Goal: Communication & Community: Ask a question

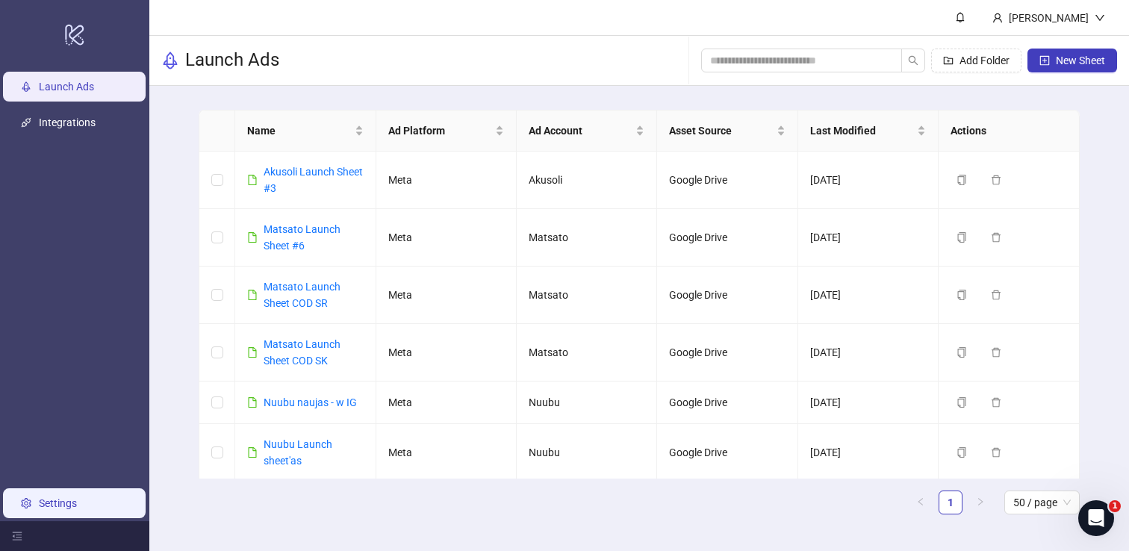
click at [66, 497] on link "Settings" at bounding box center [58, 503] width 38 height 12
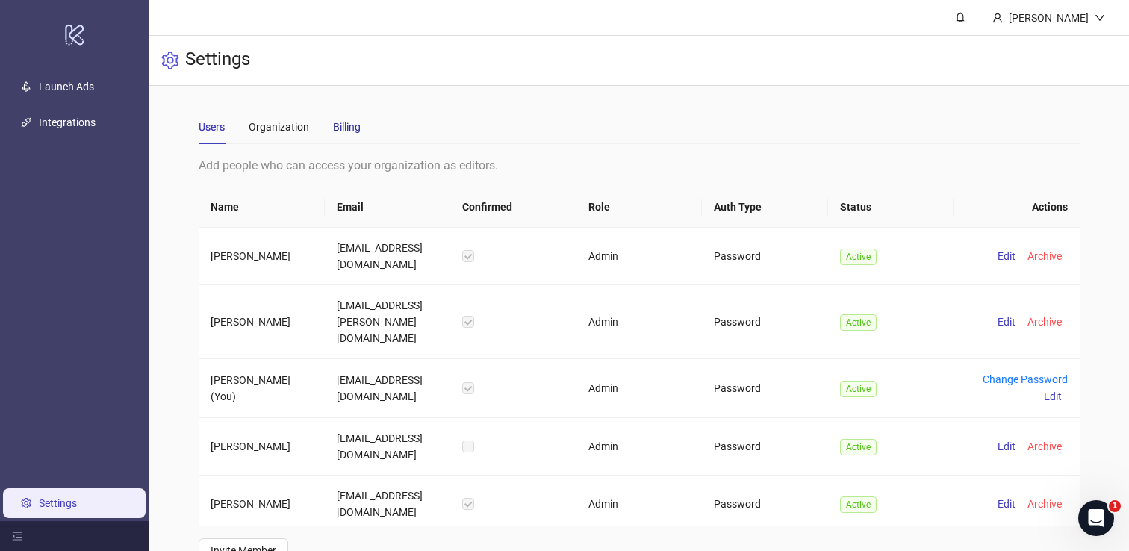
click at [353, 125] on div "Billing" at bounding box center [347, 127] width 28 height 16
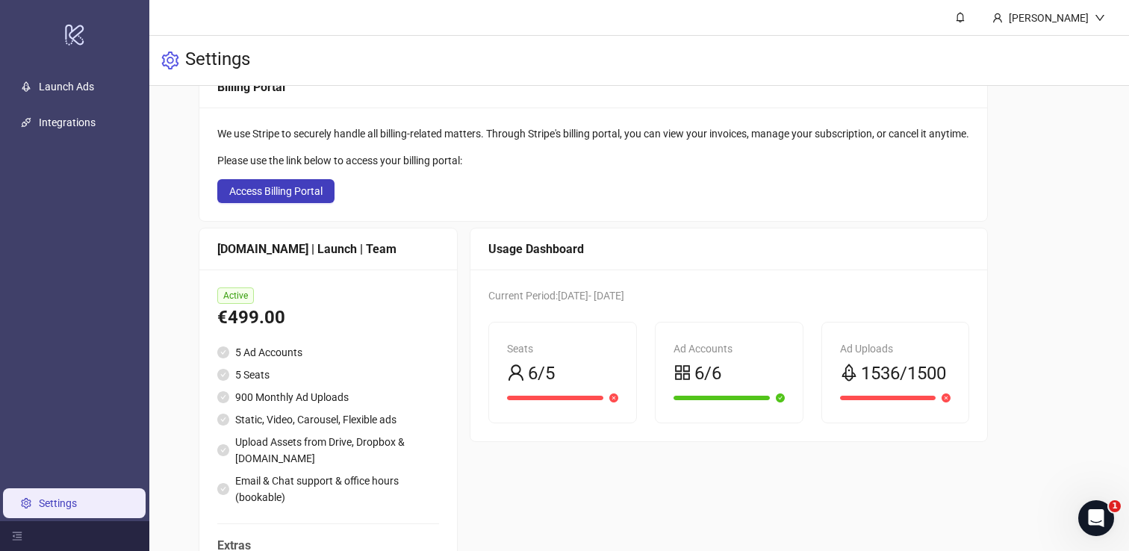
scroll to position [134, 0]
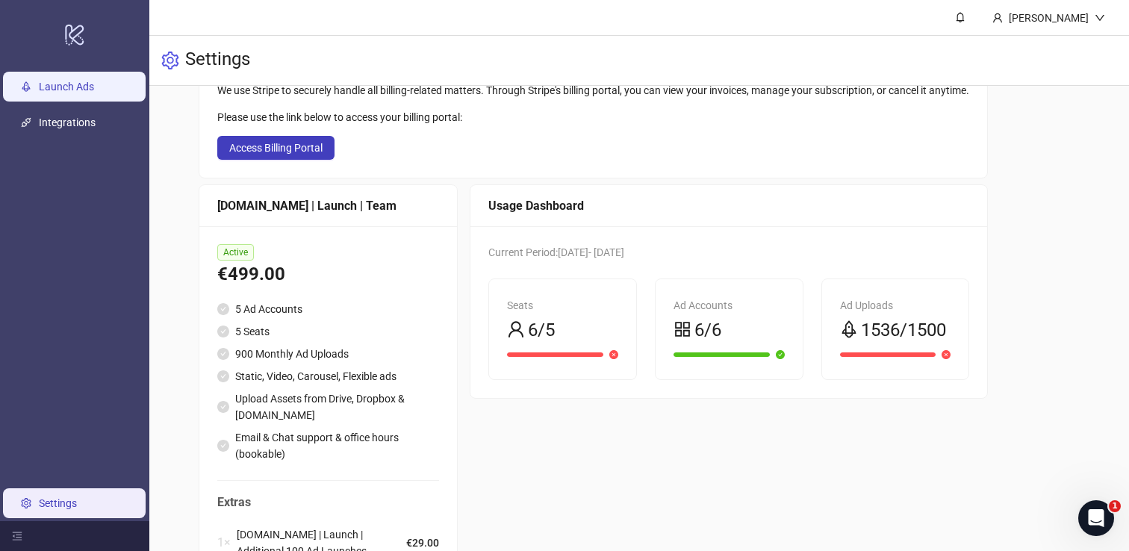
click at [92, 84] on link "Launch Ads" at bounding box center [66, 87] width 55 height 12
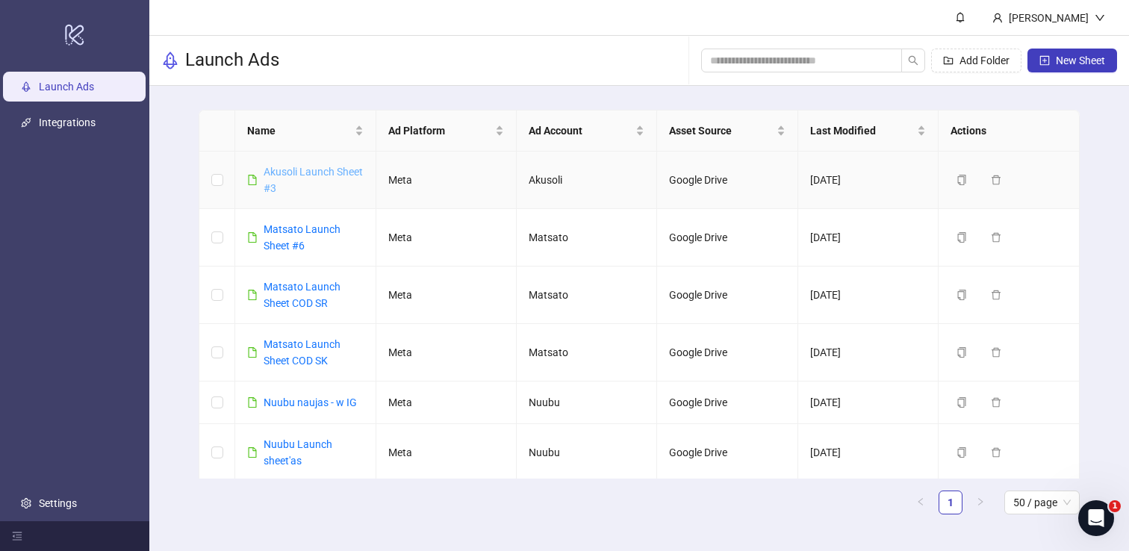
click at [297, 185] on link "Akusoli Launch Sheet #3" at bounding box center [313, 180] width 99 height 28
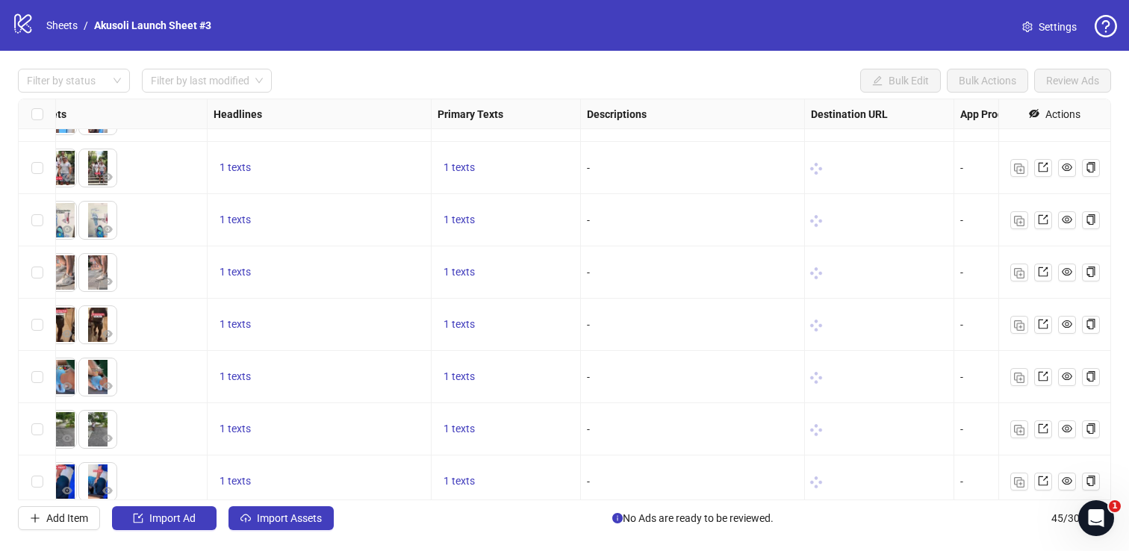
scroll to position [406, 0]
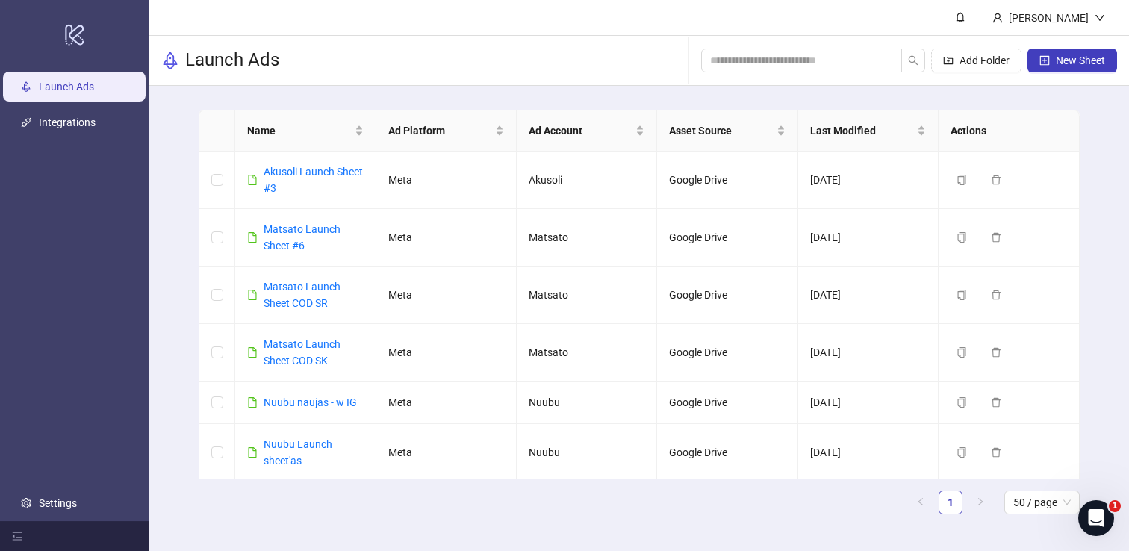
click at [415, 92] on main "Name Ad Platform Ad Account Asset Source Last Modified Actions Akusoli Launch S…" at bounding box center [639, 318] width 905 height 465
click at [327, 75] on div "Launch Ads Add Folder New Sheet" at bounding box center [639, 61] width 980 height 50
click at [65, 497] on link "Settings" at bounding box center [58, 503] width 38 height 12
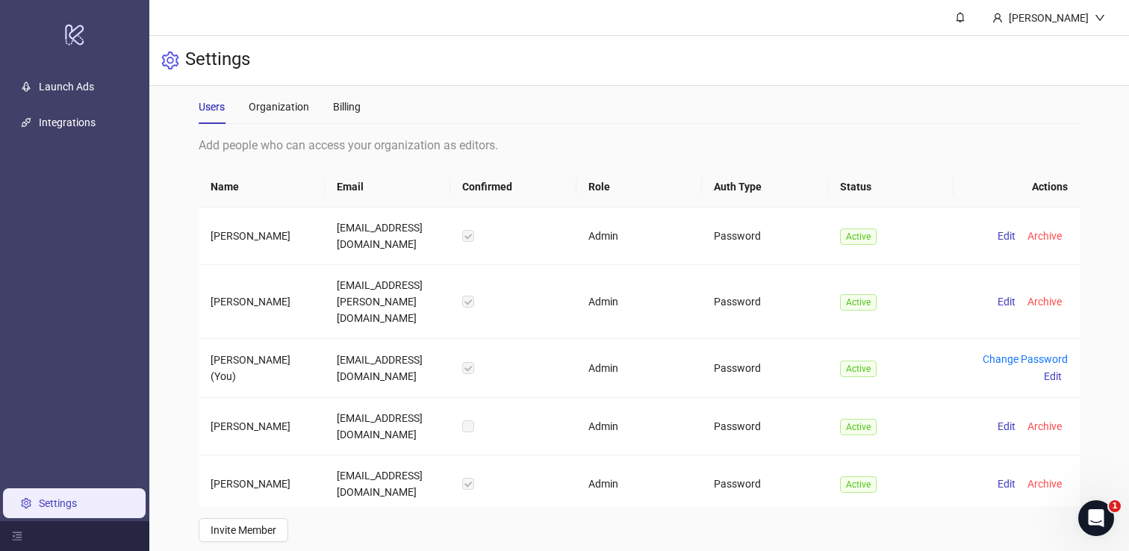
scroll to position [25, 0]
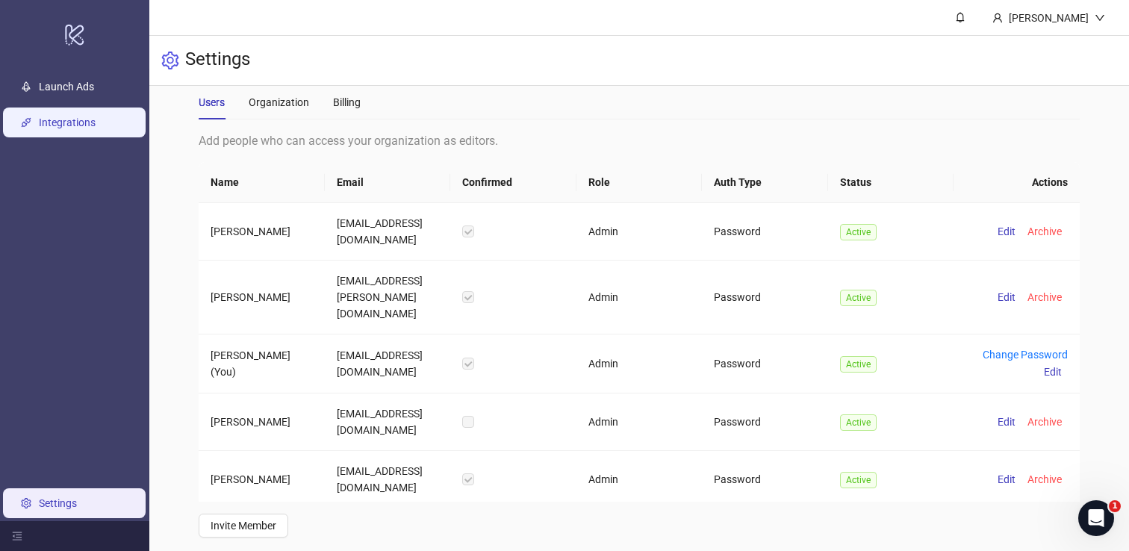
click at [91, 117] on link "Integrations" at bounding box center [67, 123] width 57 height 12
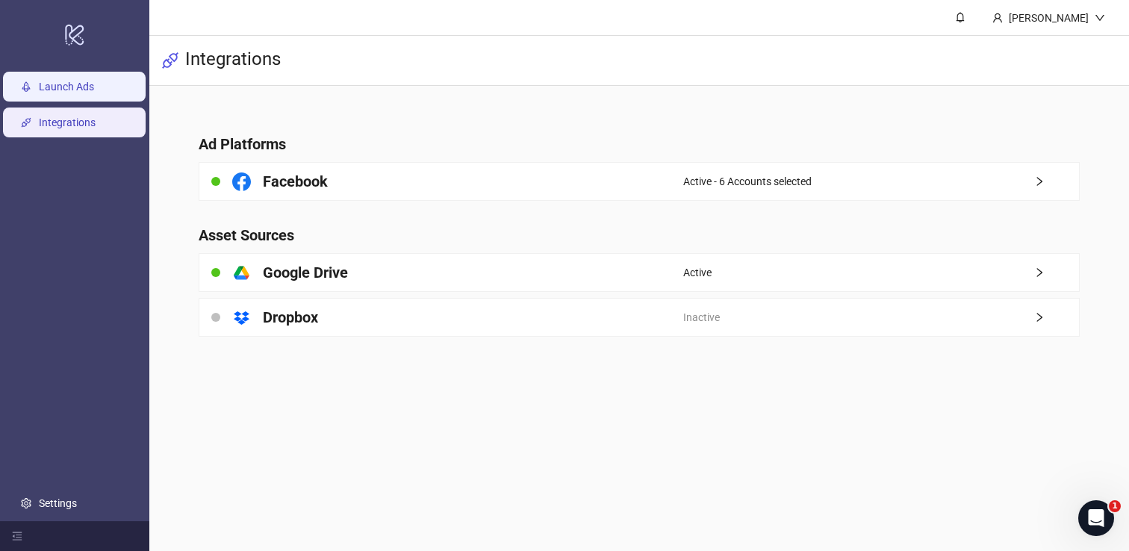
click at [90, 93] on link "Launch Ads" at bounding box center [66, 87] width 55 height 12
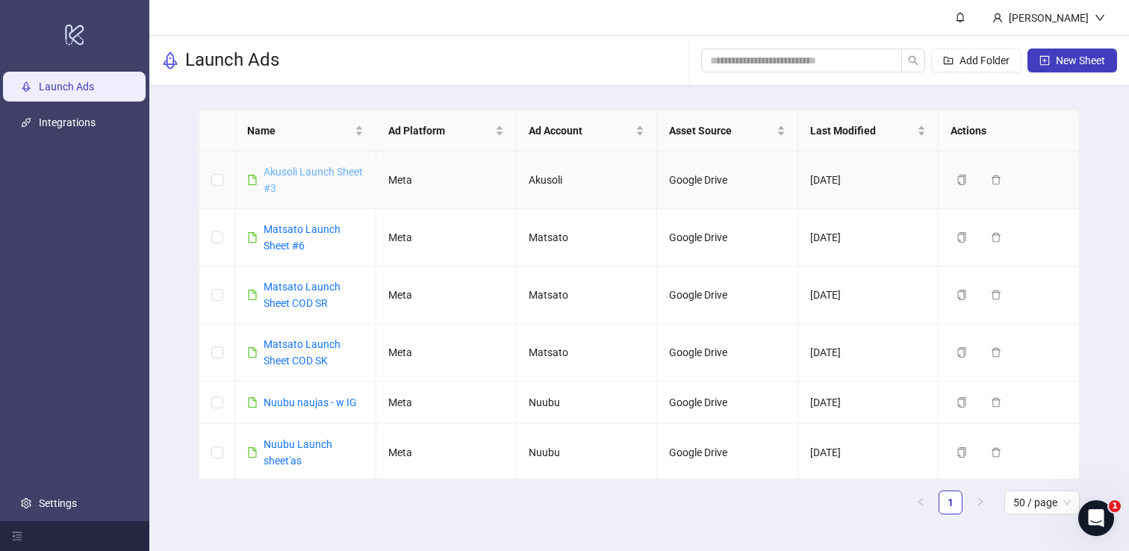
click at [299, 173] on link "Akusoli Launch Sheet #3" at bounding box center [313, 180] width 99 height 28
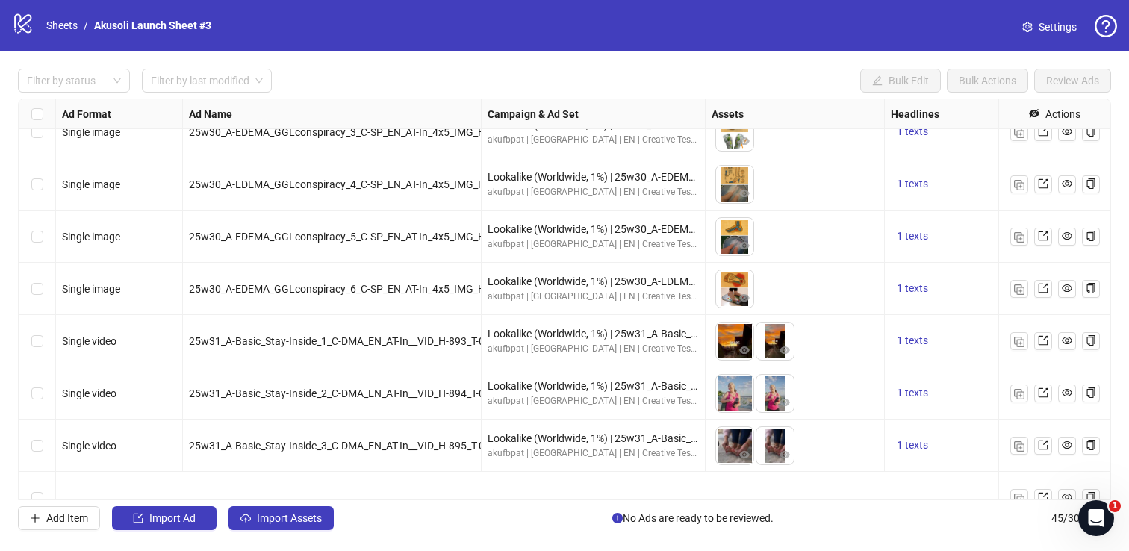
scroll to position [1982, 0]
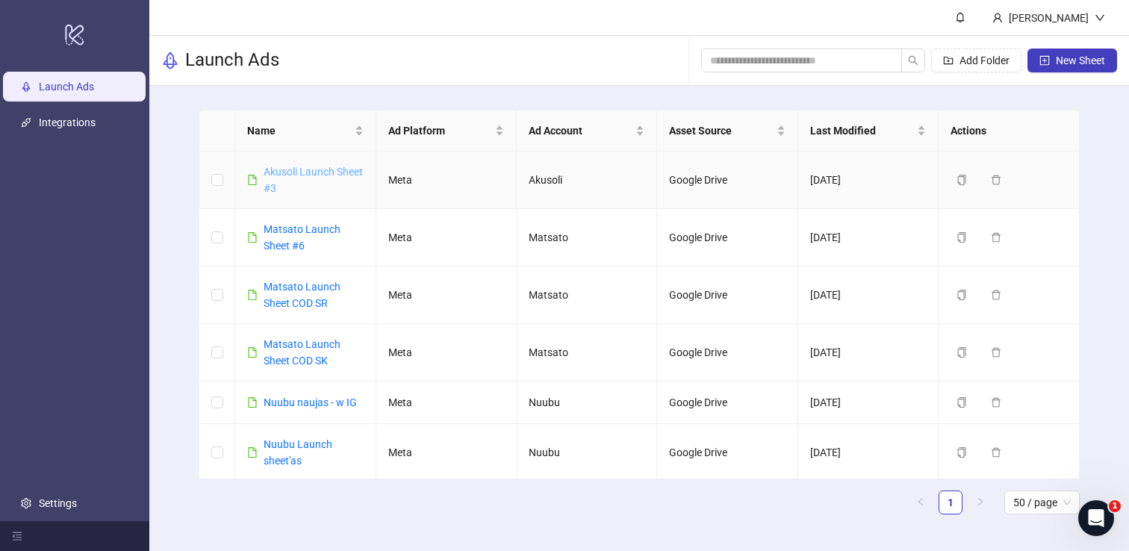
click at [291, 183] on link "Akusoli Launch Sheet #3" at bounding box center [313, 180] width 99 height 28
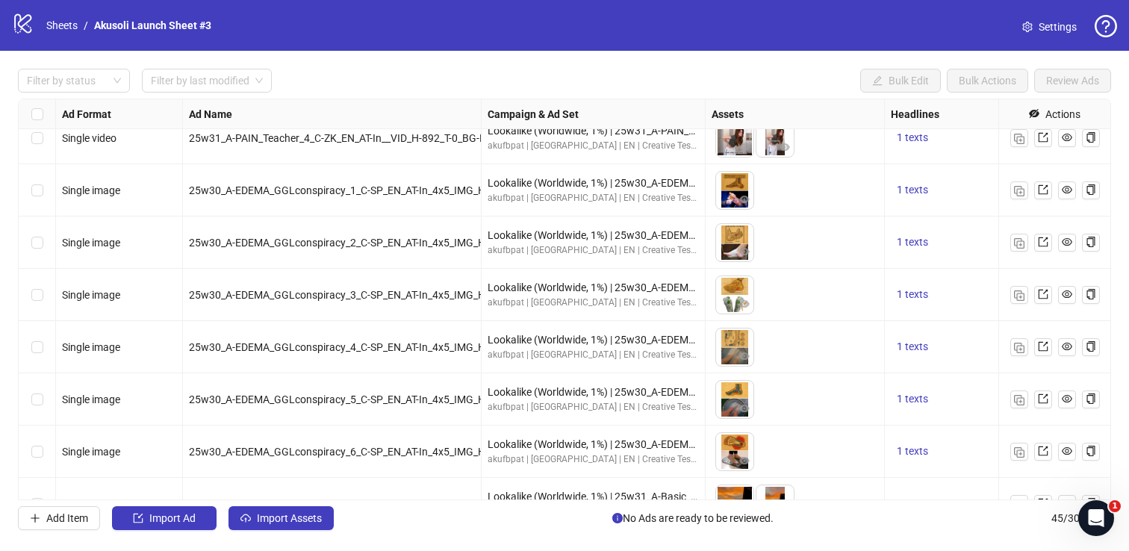
scroll to position [1982, 0]
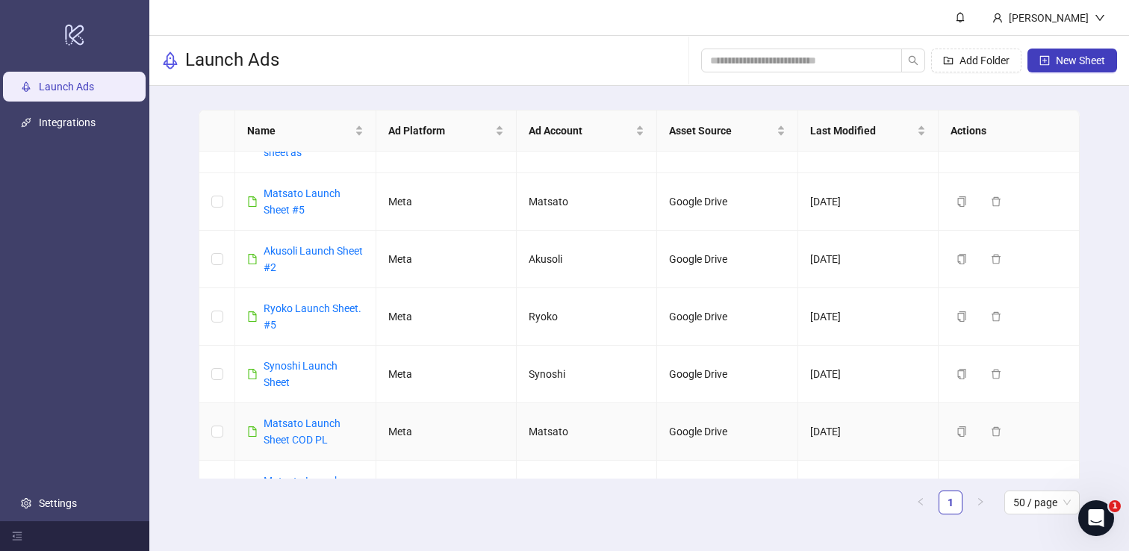
scroll to position [281, 0]
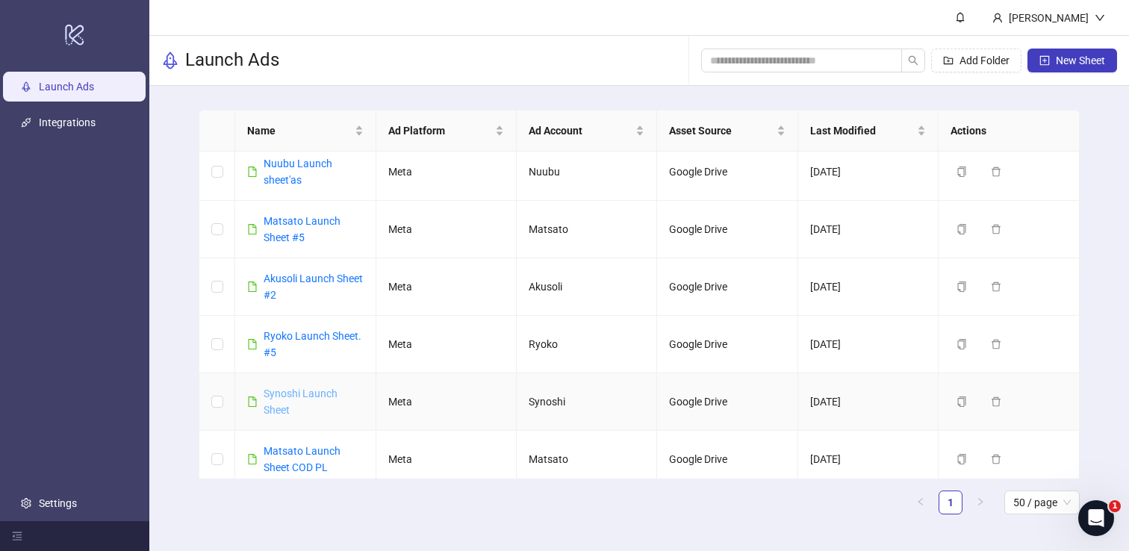
click at [303, 390] on link "Synoshi Launch Sheet" at bounding box center [301, 402] width 74 height 28
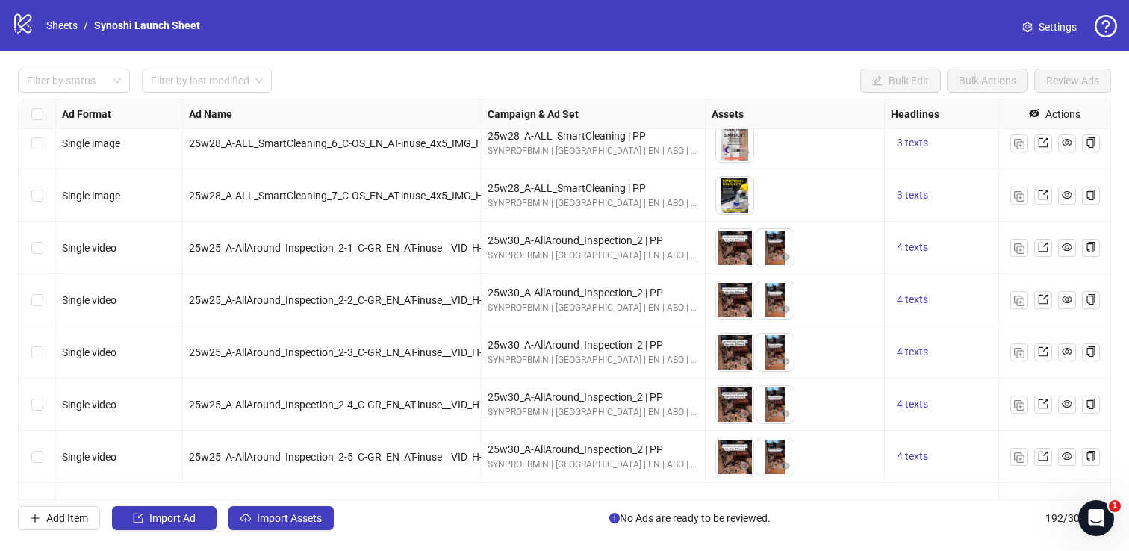
scroll to position [9324, 0]
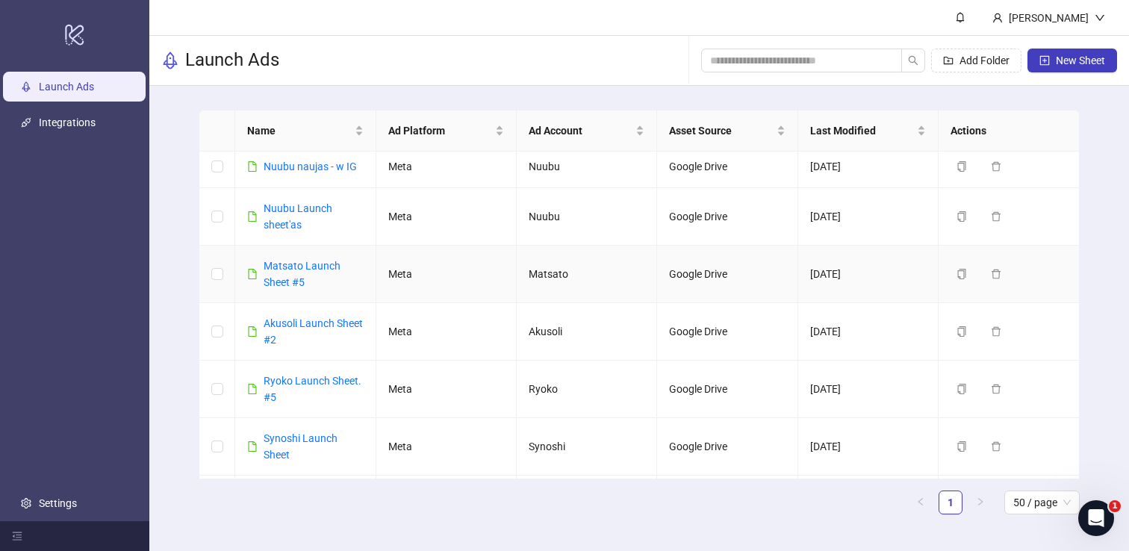
scroll to position [241, 0]
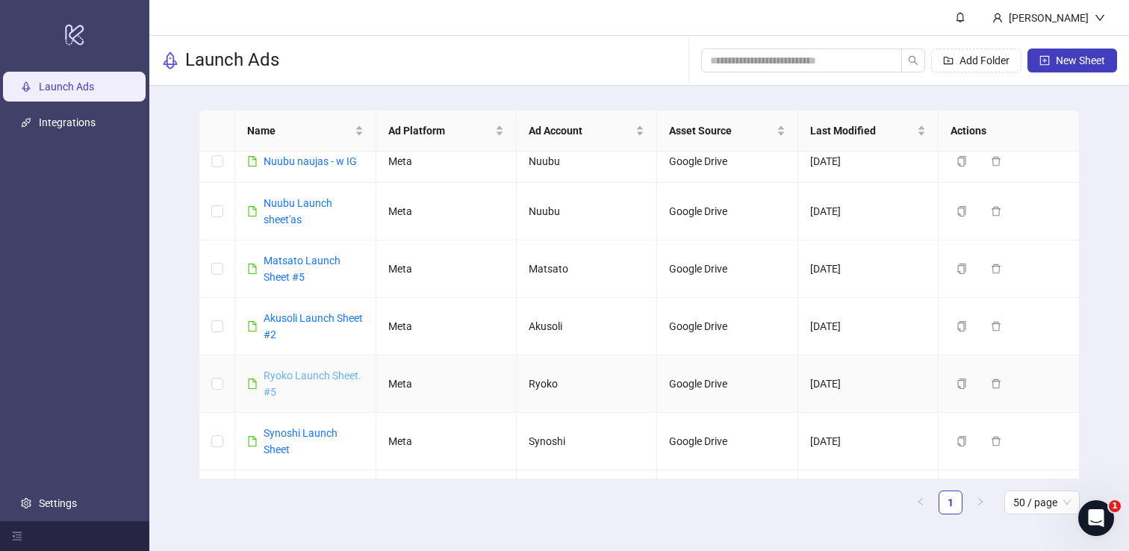
click at [311, 376] on link "Ryoko Launch Sheet. #5" at bounding box center [313, 384] width 98 height 28
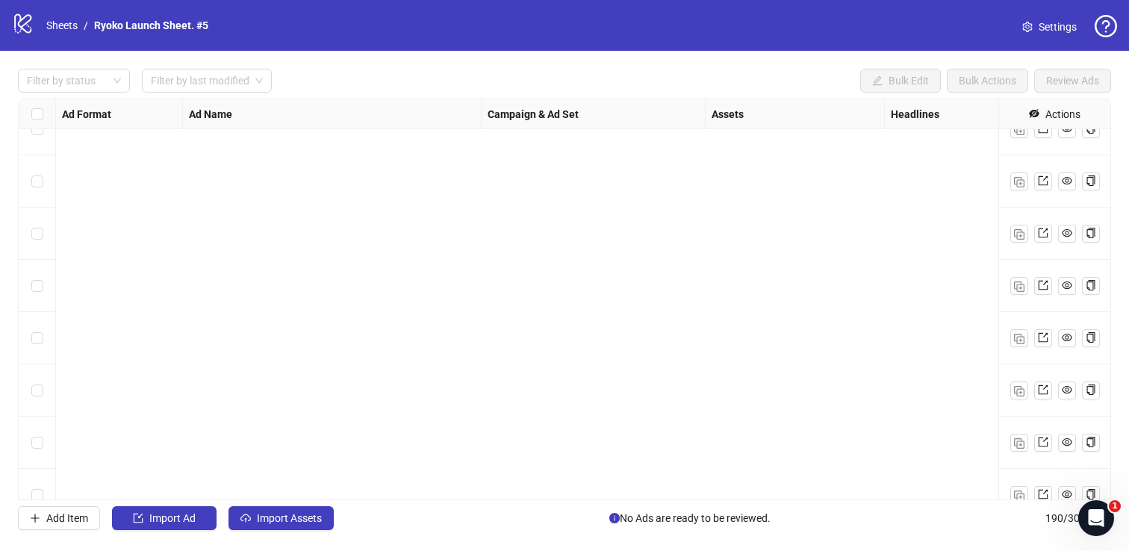
scroll to position [9564, 0]
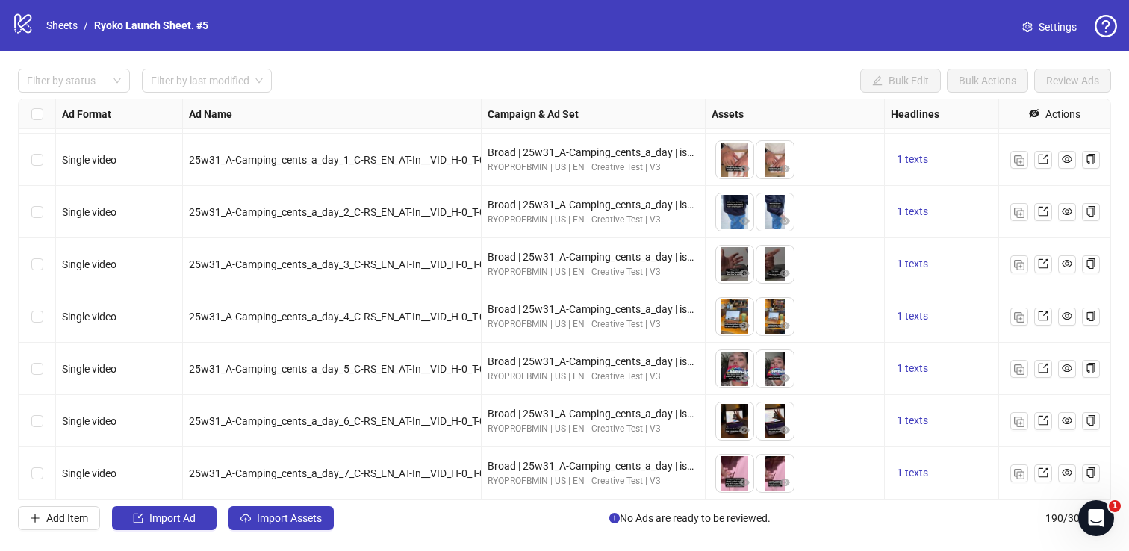
click at [38, 463] on div "Select row 190" at bounding box center [37, 473] width 37 height 52
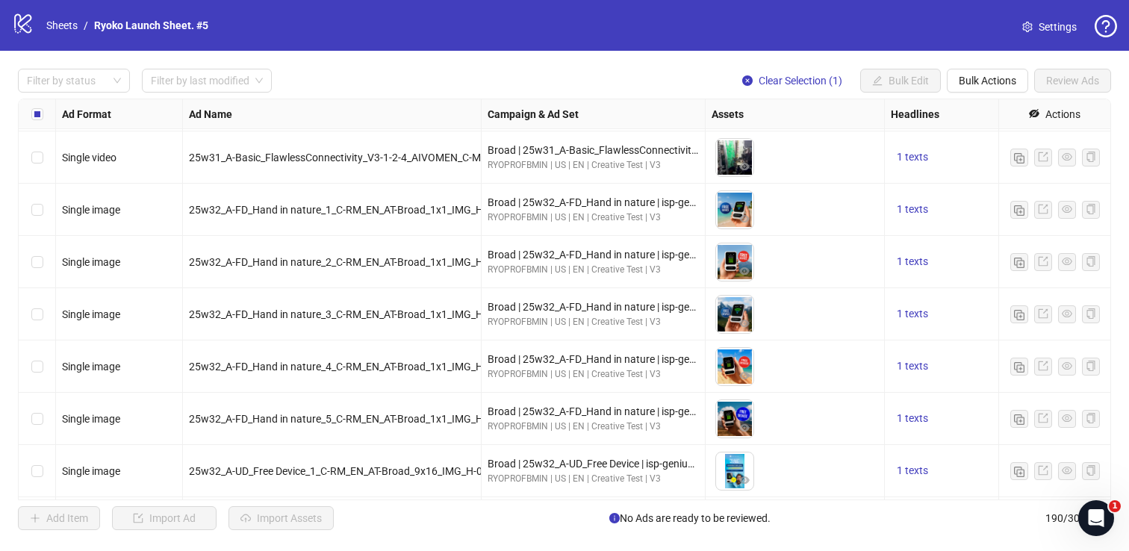
scroll to position [8028, 0]
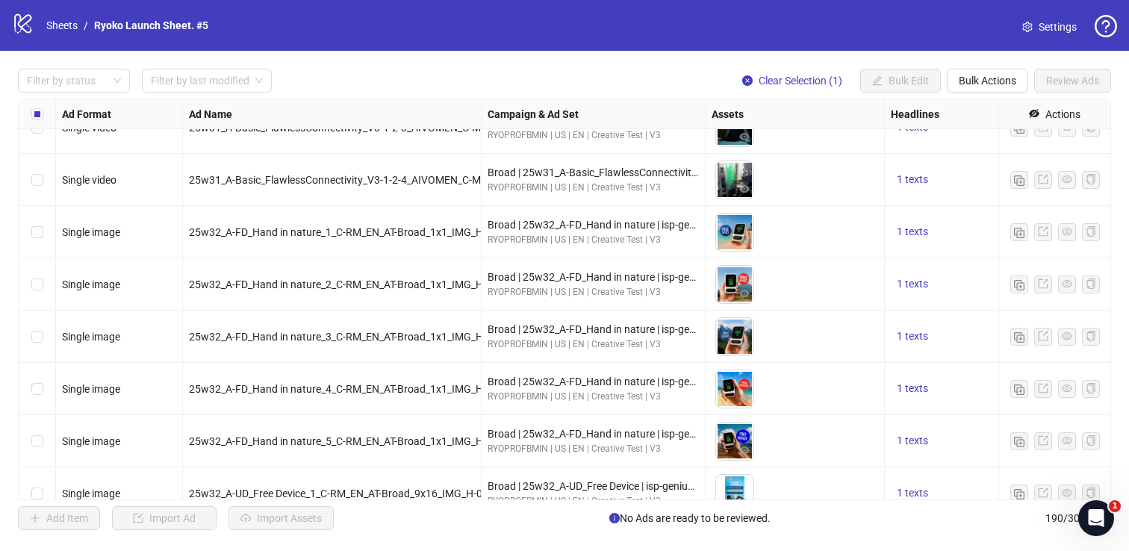
click at [30, 27] on icon at bounding box center [22, 23] width 17 height 19
click at [18, 27] on icon "logo/logo-mobile" at bounding box center [23, 23] width 22 height 22
click at [31, 25] on icon "logo/logo-mobile" at bounding box center [23, 23] width 22 height 22
click at [33, 19] on icon "logo/logo-mobile" at bounding box center [23, 23] width 22 height 22
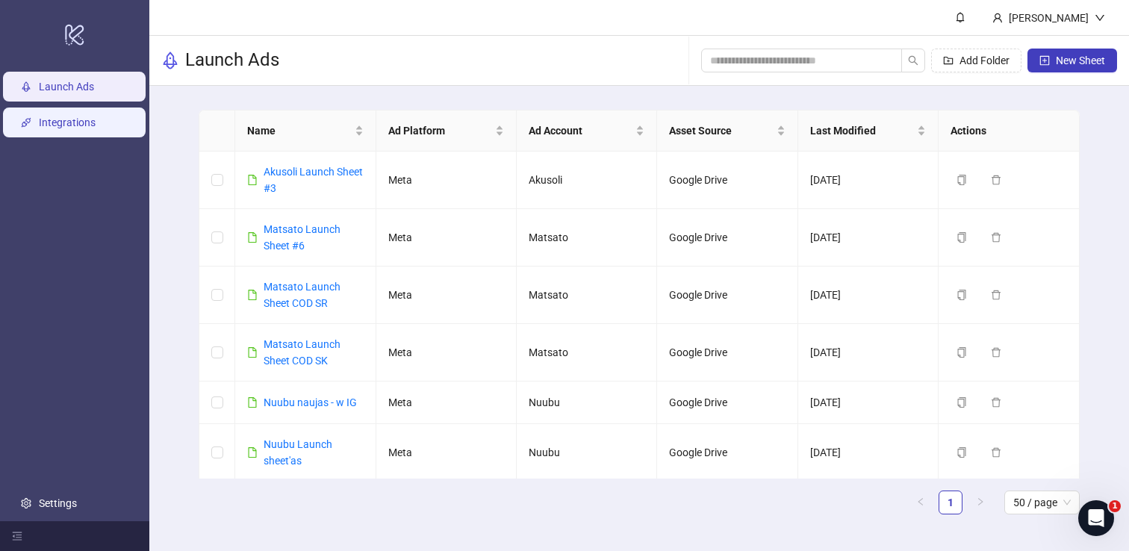
click at [81, 127] on link "Integrations" at bounding box center [67, 123] width 57 height 12
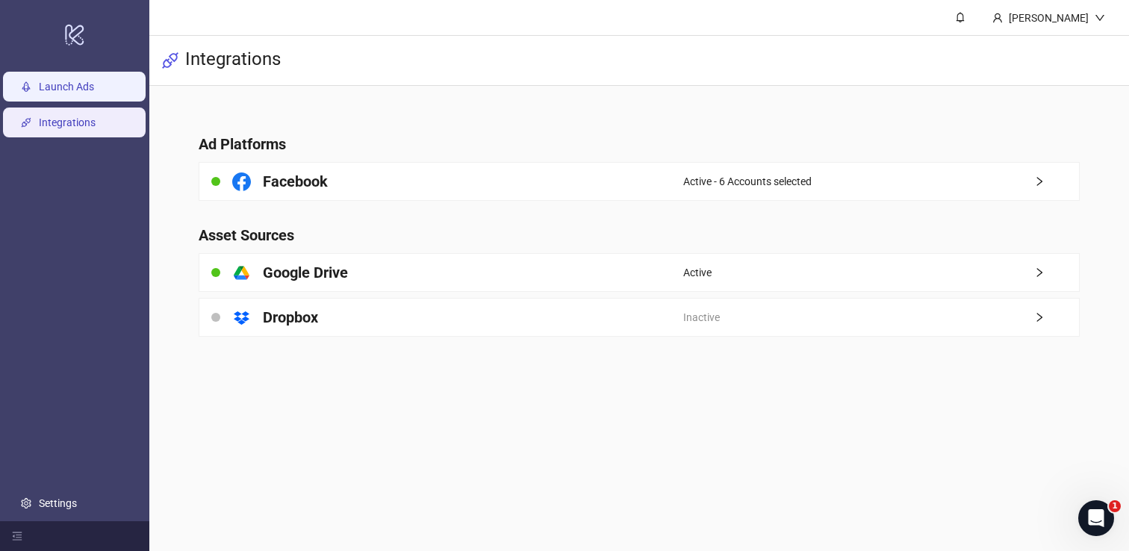
click at [87, 81] on link "Launch Ads" at bounding box center [66, 87] width 55 height 12
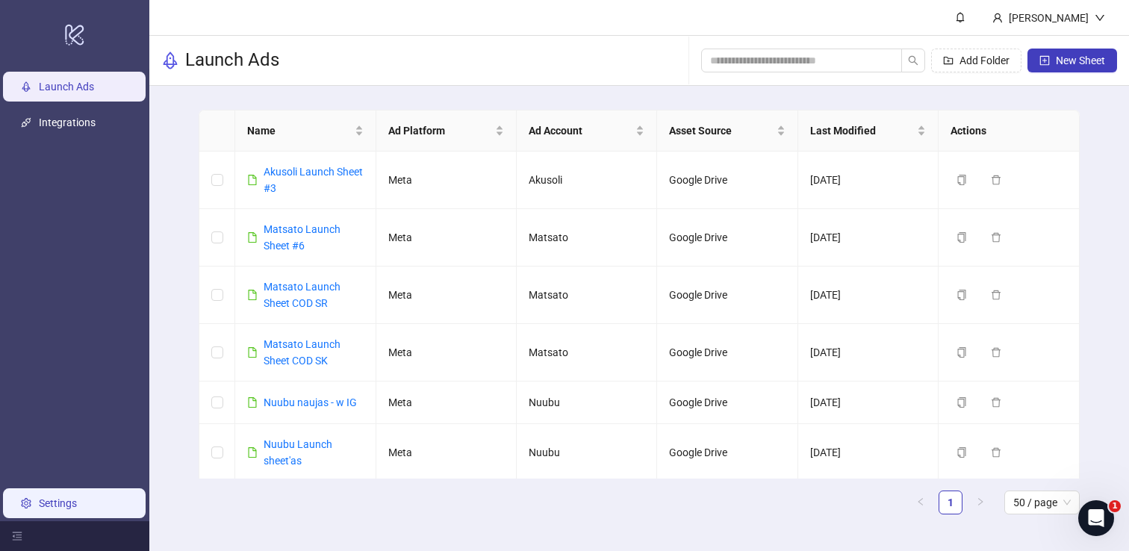
click at [39, 509] on link "Settings" at bounding box center [58, 503] width 38 height 12
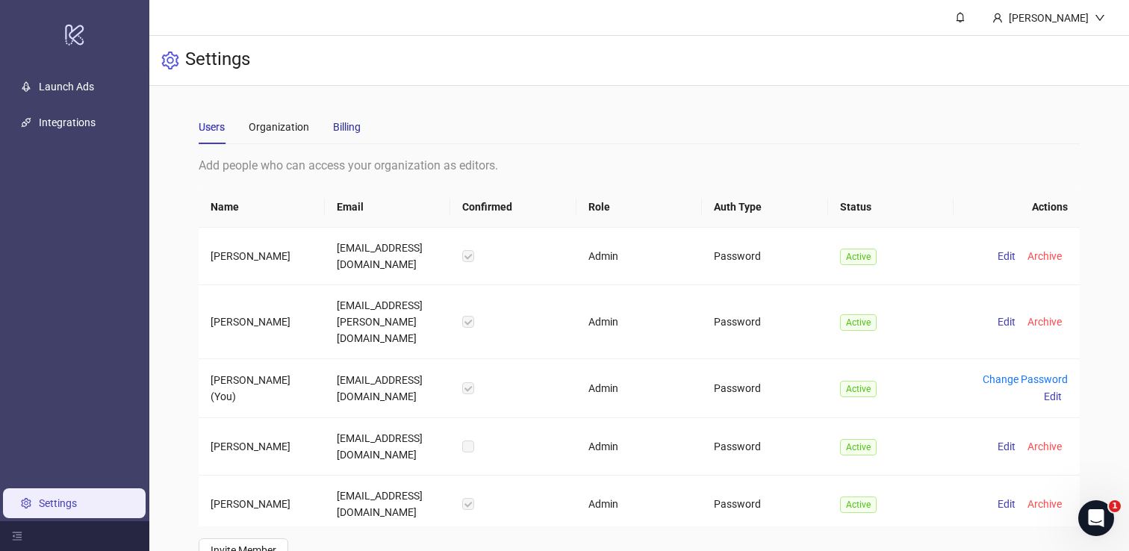
click at [353, 119] on div "Billing" at bounding box center [347, 127] width 28 height 16
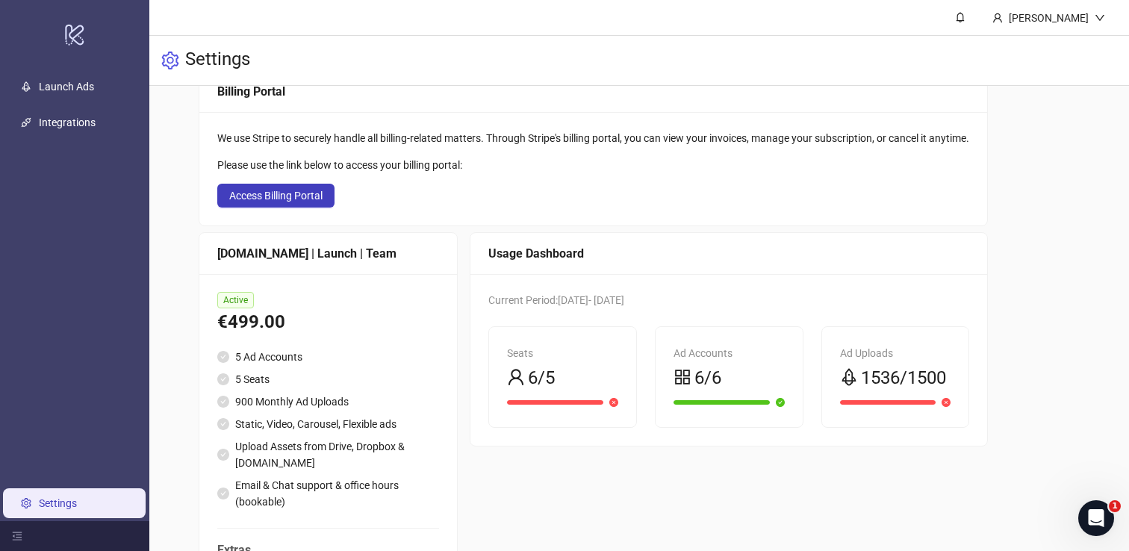
scroll to position [85, 0]
click at [493, 97] on div "Billing Portal" at bounding box center [593, 92] width 752 height 19
click at [536, 96] on div "Billing Portal" at bounding box center [593, 92] width 752 height 19
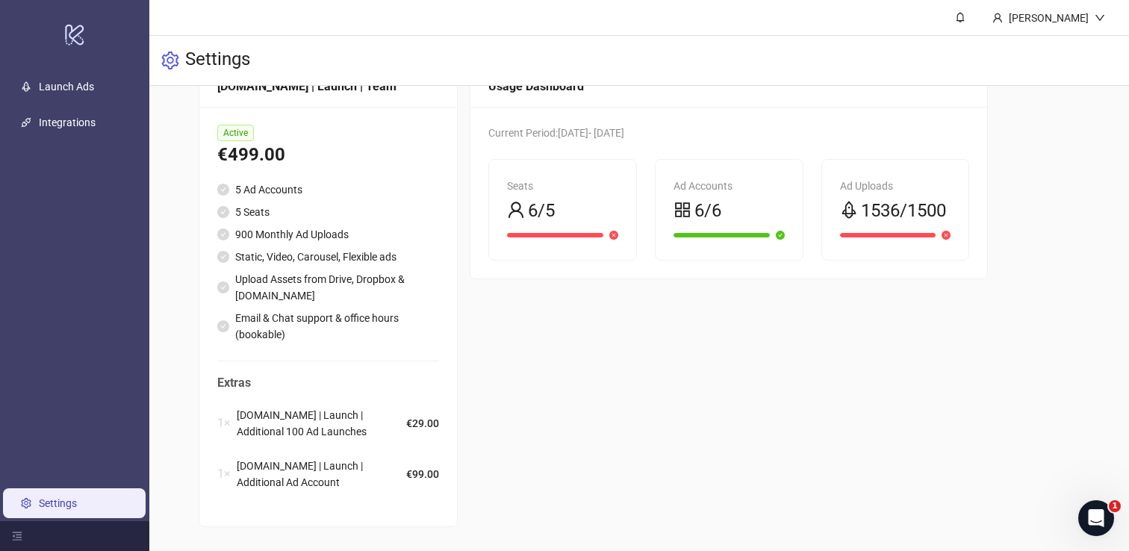
scroll to position [262, 0]
click at [378, 459] on span "[DOMAIN_NAME] | Launch | Additional Ad Account" at bounding box center [322, 474] width 170 height 33
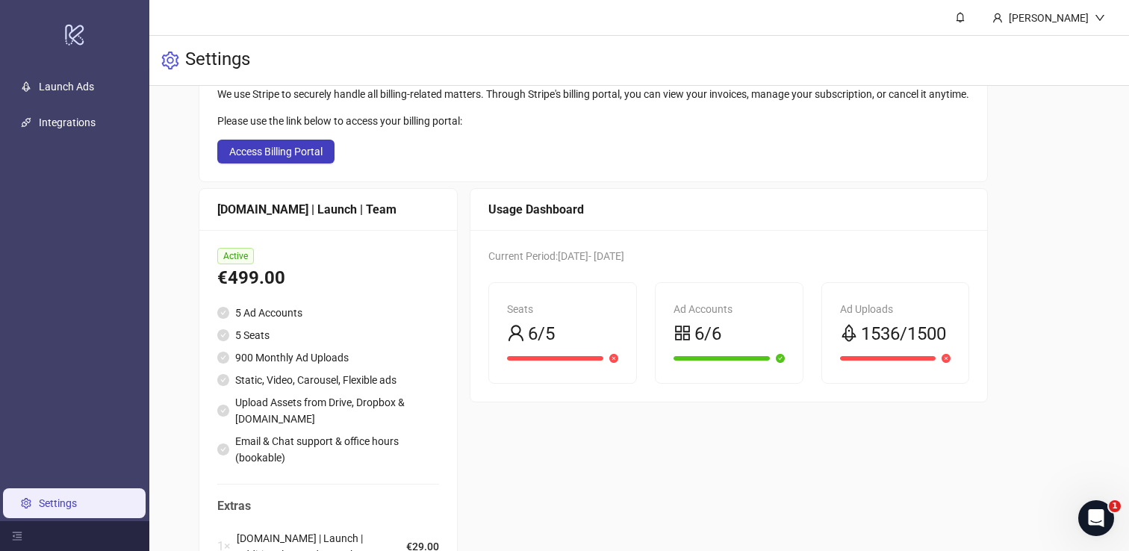
scroll to position [0, 0]
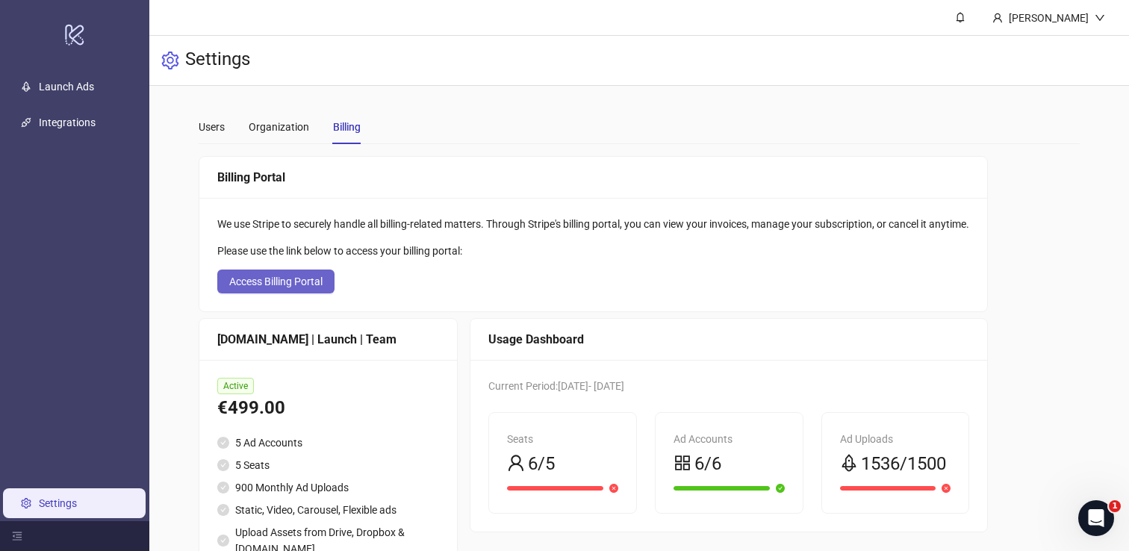
click at [304, 282] on span "Access Billing Portal" at bounding box center [275, 282] width 93 height 12
click at [1094, 506] on div "Open Intercom Messenger" at bounding box center [1096, 518] width 49 height 49
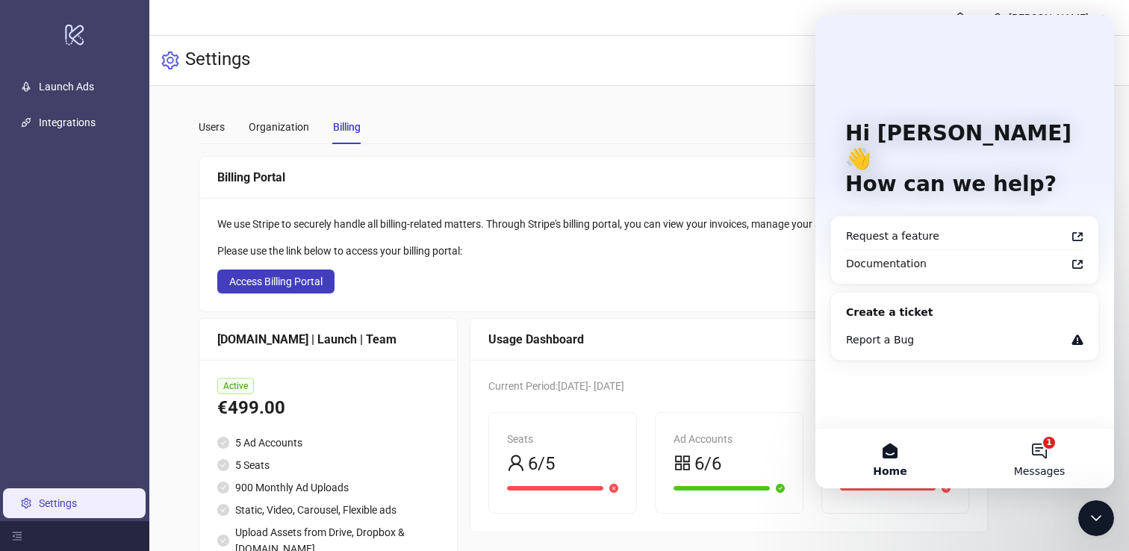
click at [1034, 468] on span "Messages" at bounding box center [1040, 471] width 52 height 10
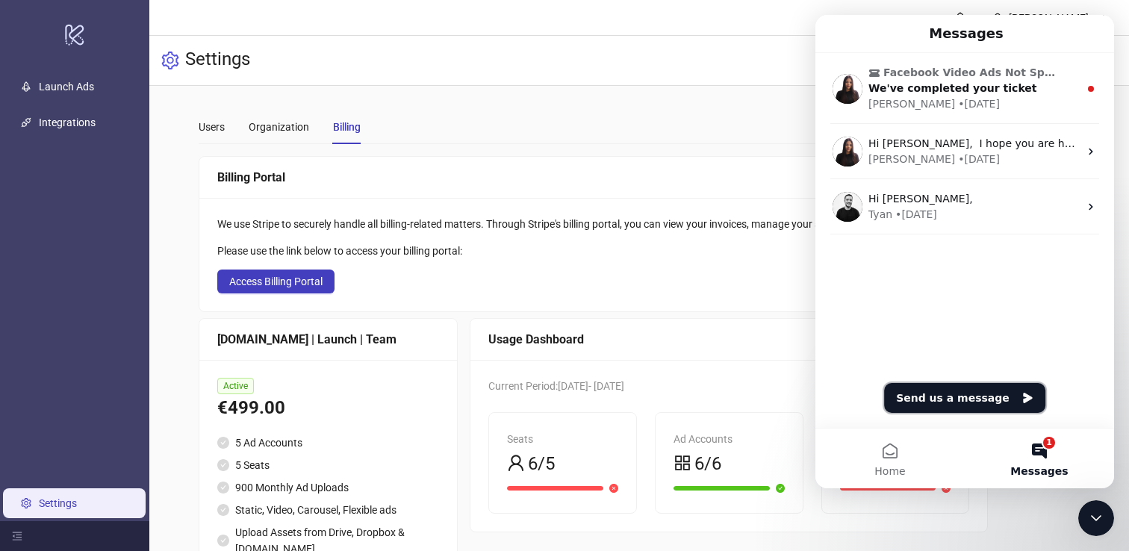
click at [962, 403] on button "Send us a message" at bounding box center [964, 398] width 161 height 30
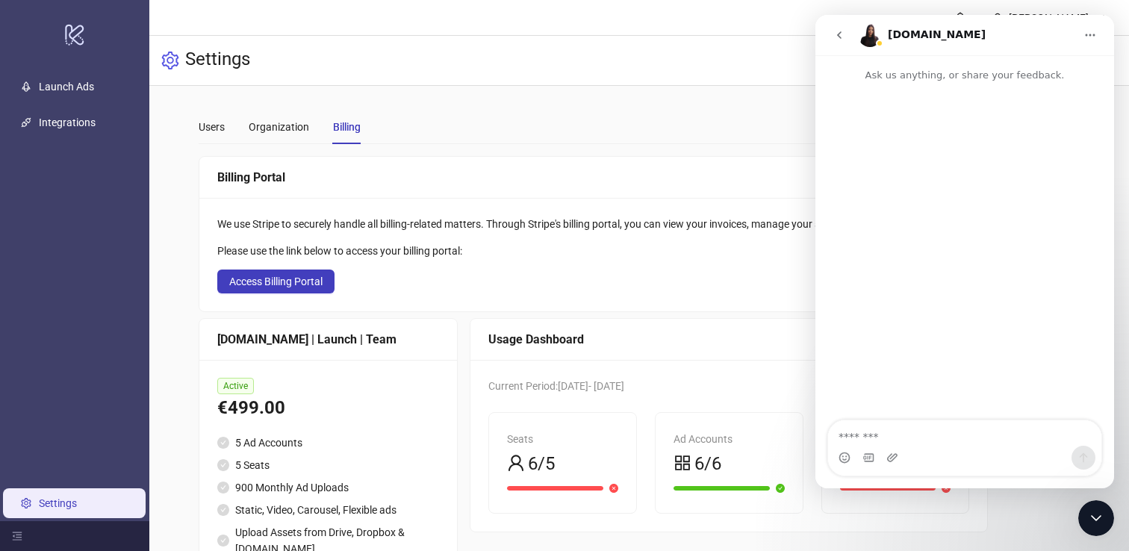
click at [902, 425] on textarea "Message…" at bounding box center [964, 433] width 273 height 25
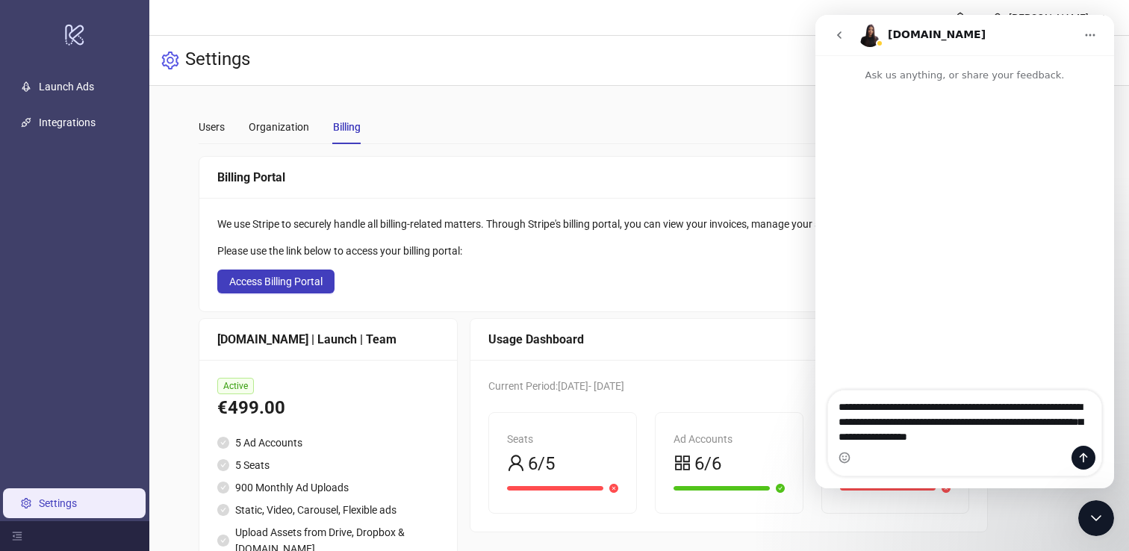
type textarea "**********"
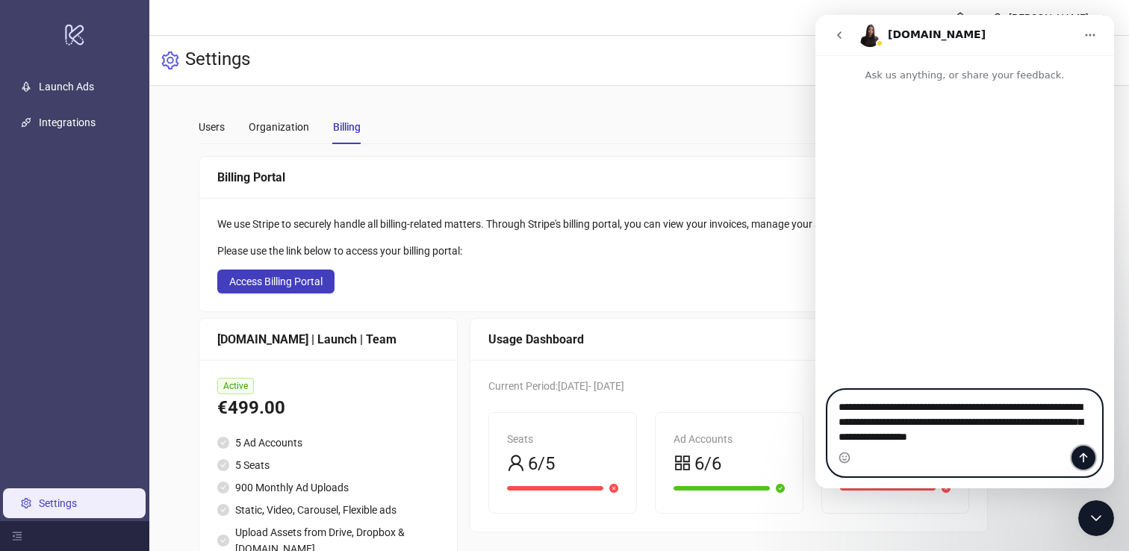
click at [1082, 459] on icon "Send a message…" at bounding box center [1084, 458] width 12 height 12
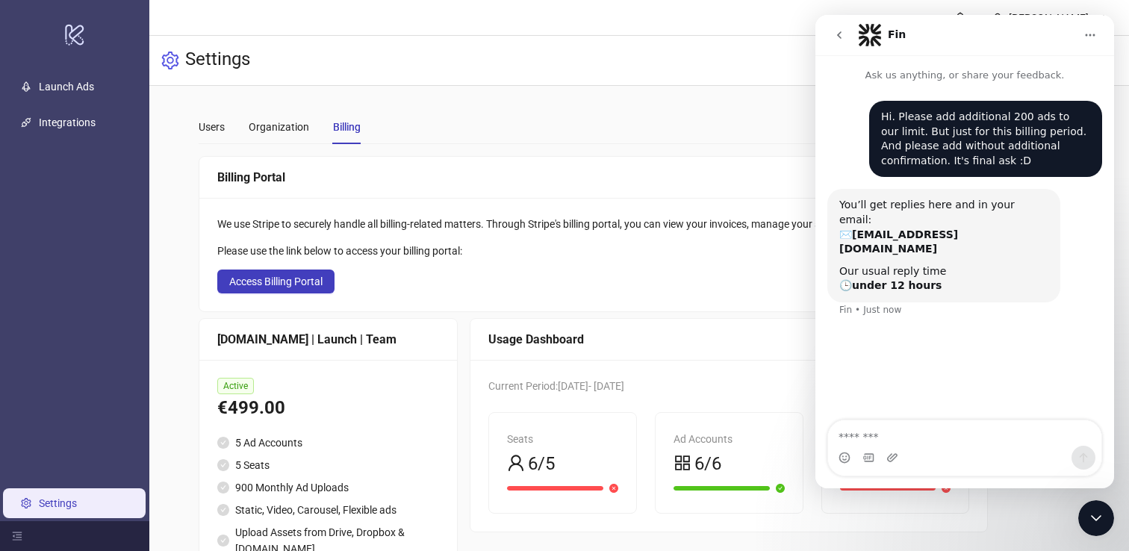
click at [1097, 520] on icon "Close Intercom Messenger" at bounding box center [1096, 518] width 10 height 6
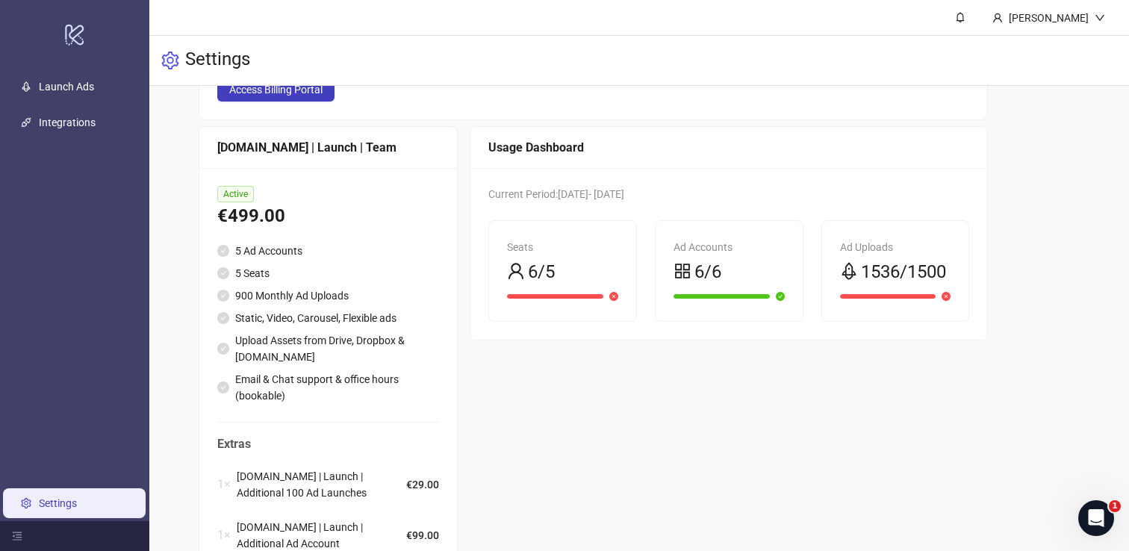
scroll to position [262, 0]
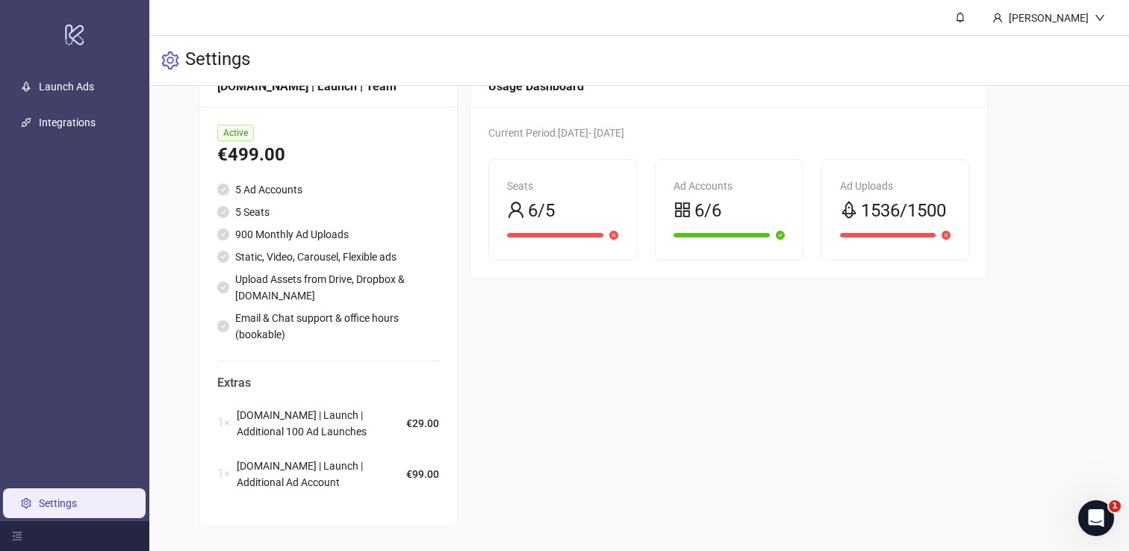
click at [1094, 509] on icon "Open Intercom Messenger" at bounding box center [1097, 518] width 25 height 25
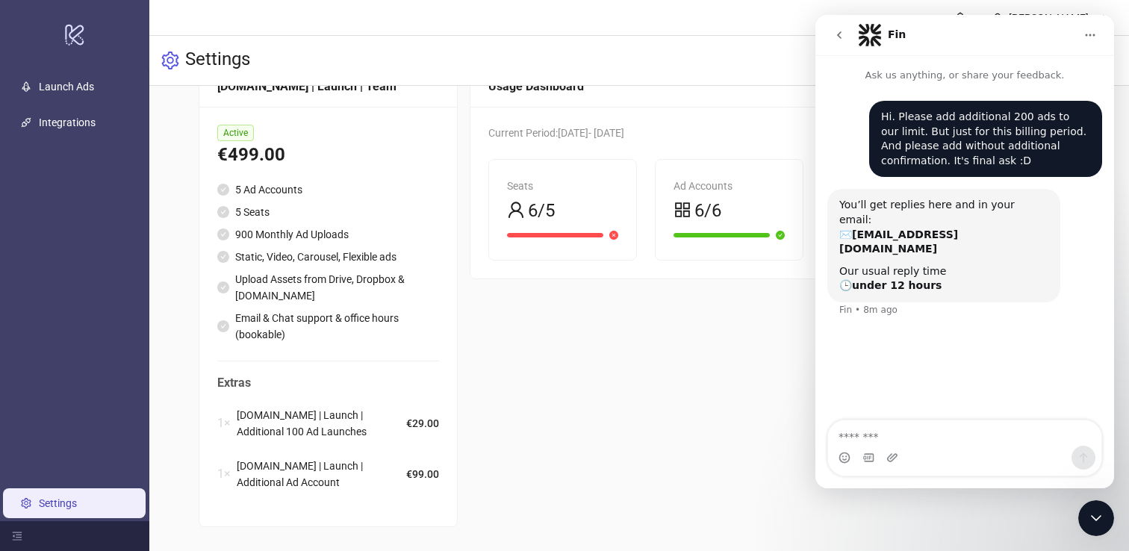
click at [752, 358] on div "Usage Dashboard Current Period: [DATE] - [DATE] Seats 6/5 Ad Accounts 6/6 Ad Up…" at bounding box center [729, 296] width 518 height 462
click at [841, 31] on icon "go back" at bounding box center [840, 35] width 12 height 12
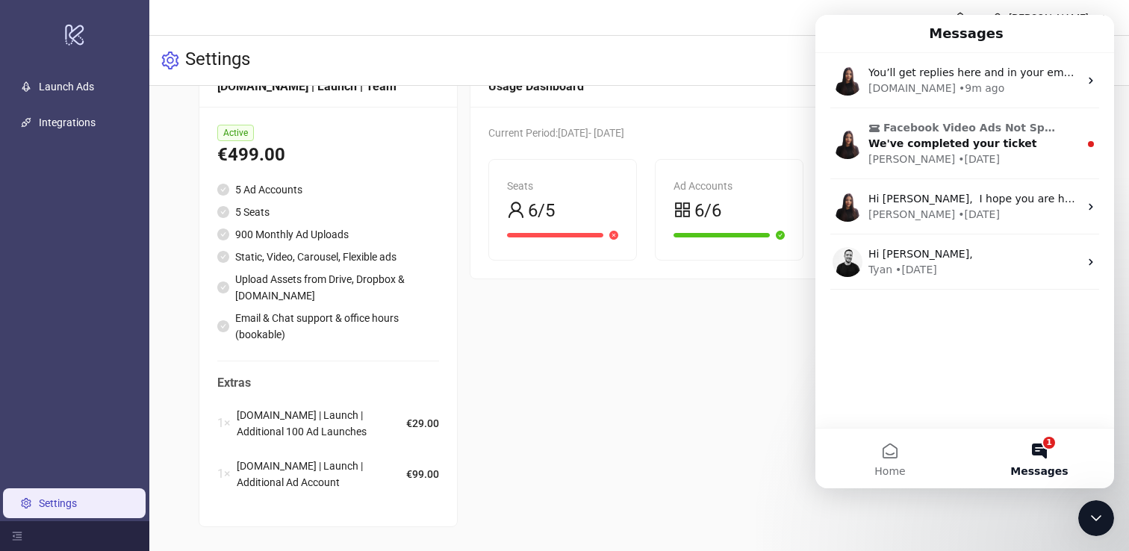
click at [1094, 509] on div "Close Intercom Messenger" at bounding box center [1097, 518] width 36 height 36
